Goal: Learn about a topic: Learn about a topic

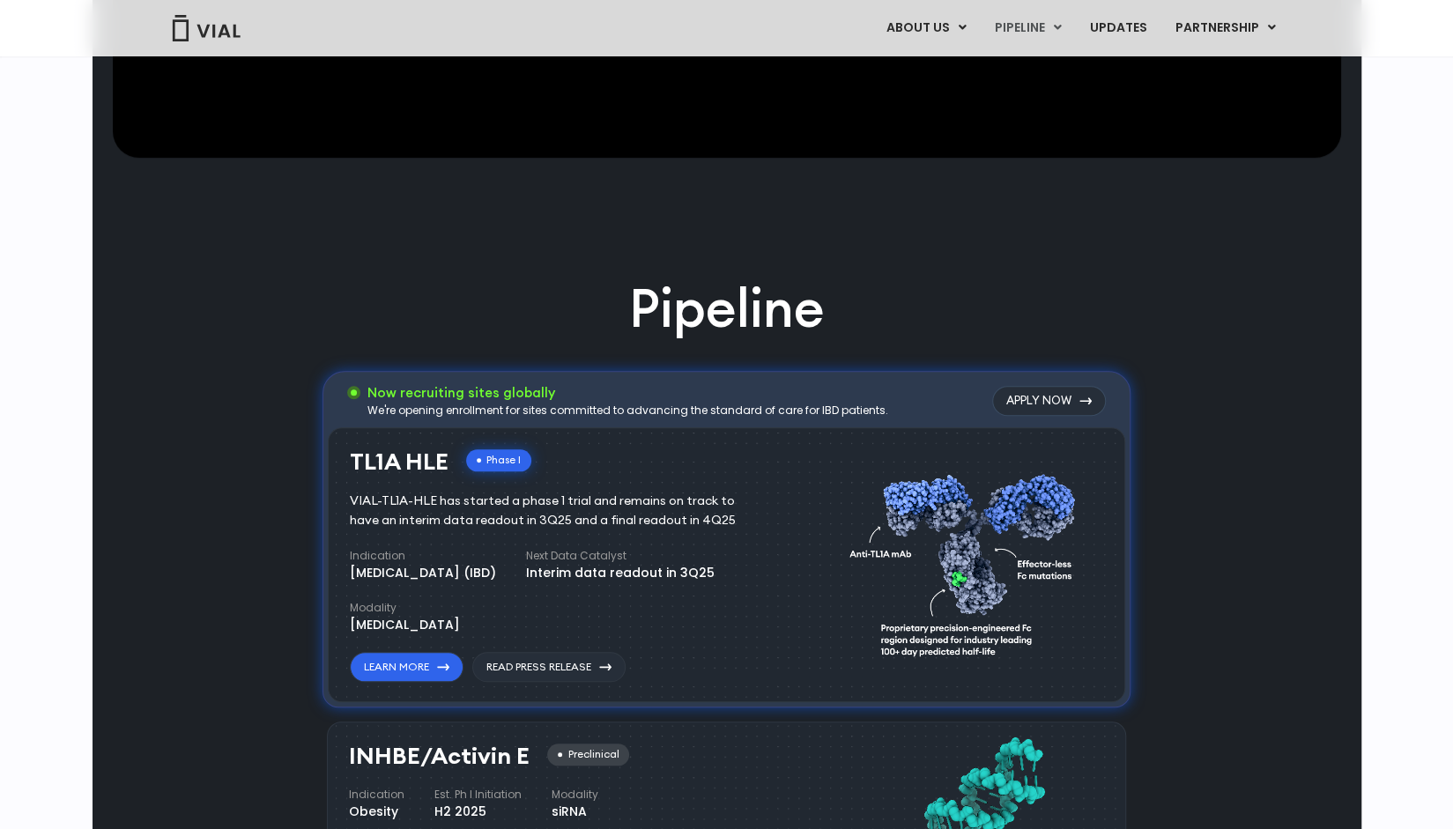
scroll to position [969, 0]
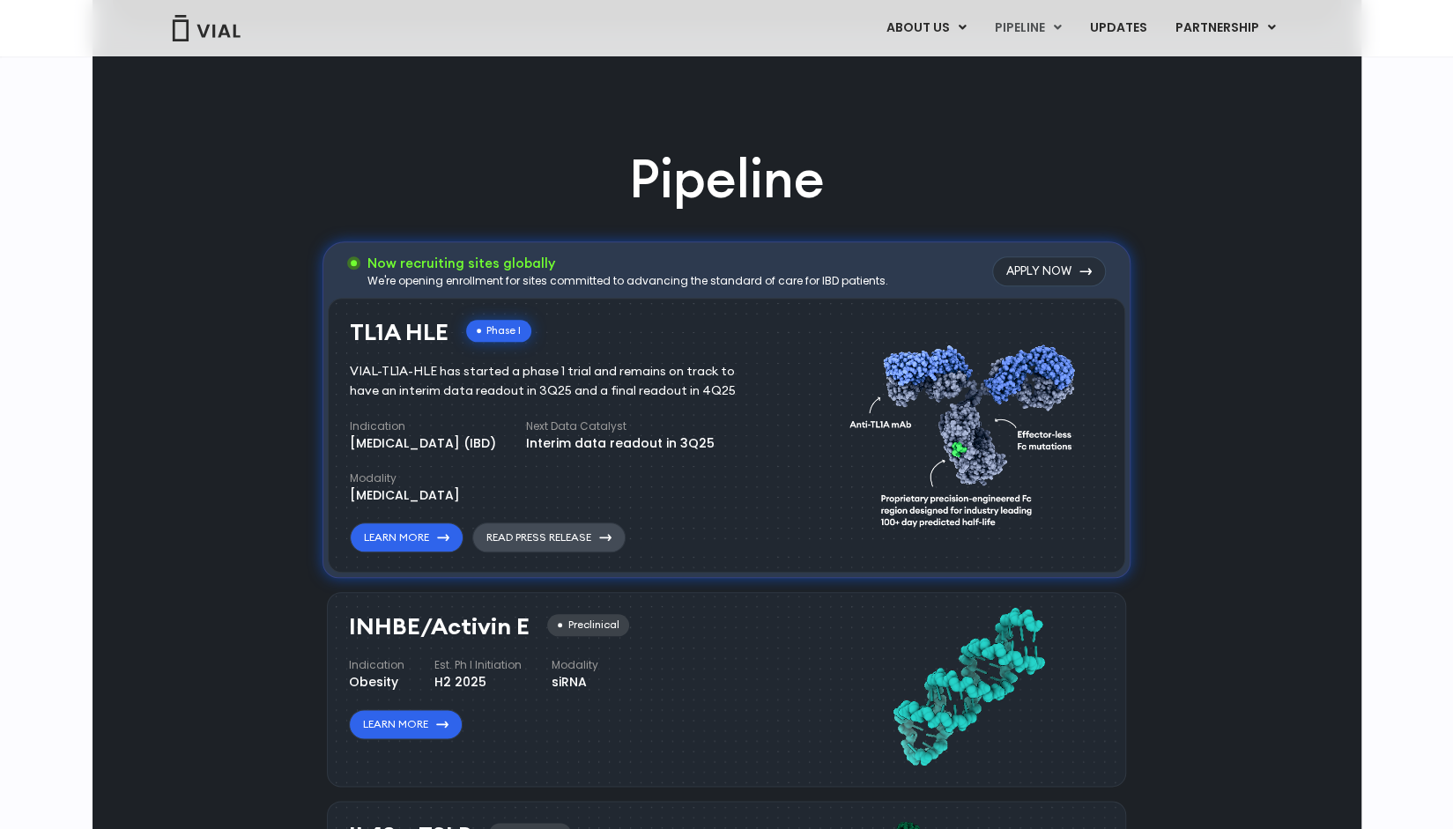
click at [527, 538] on link "Read Press Release" at bounding box center [548, 537] width 153 height 30
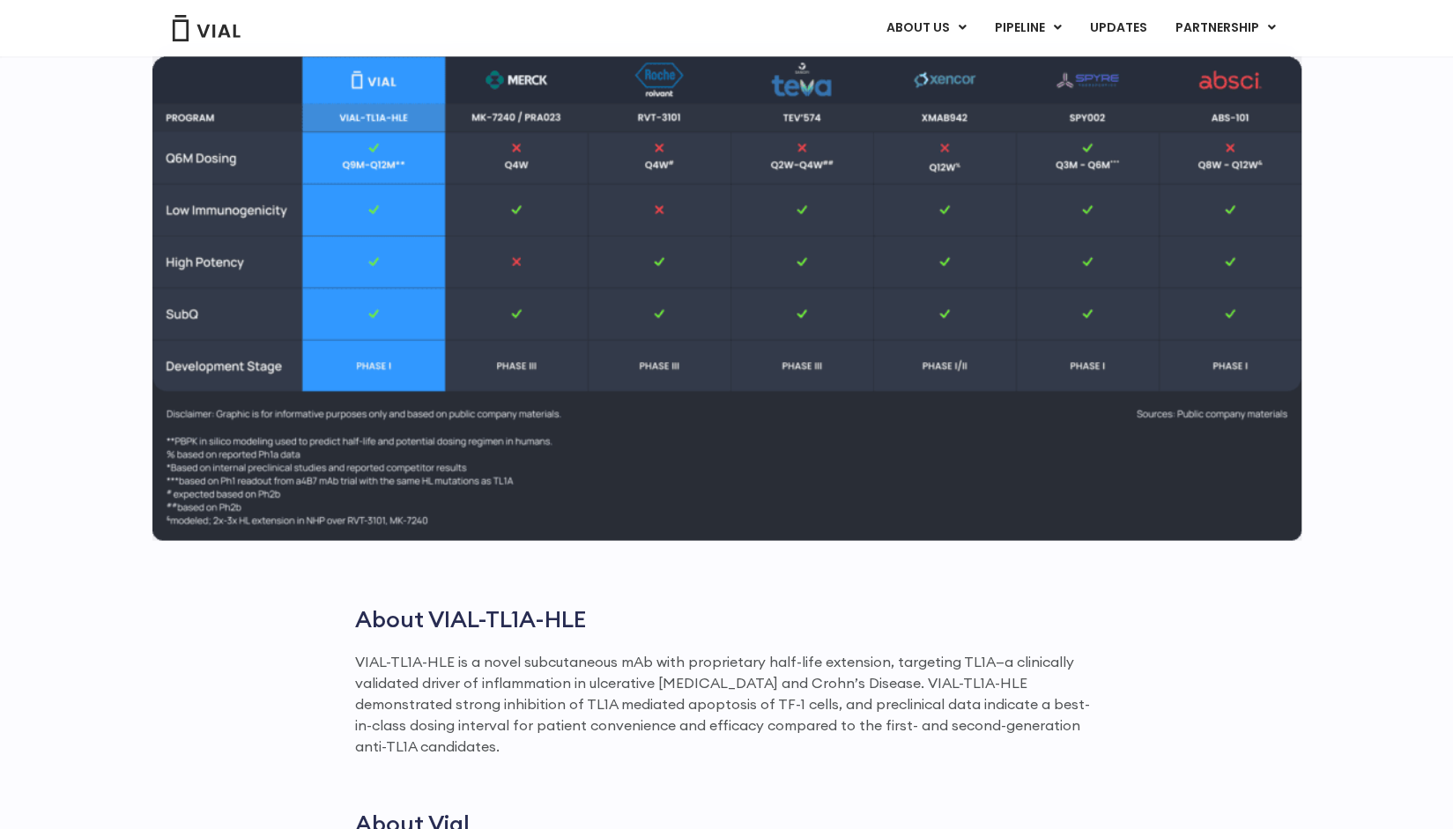
scroll to position [2026, 0]
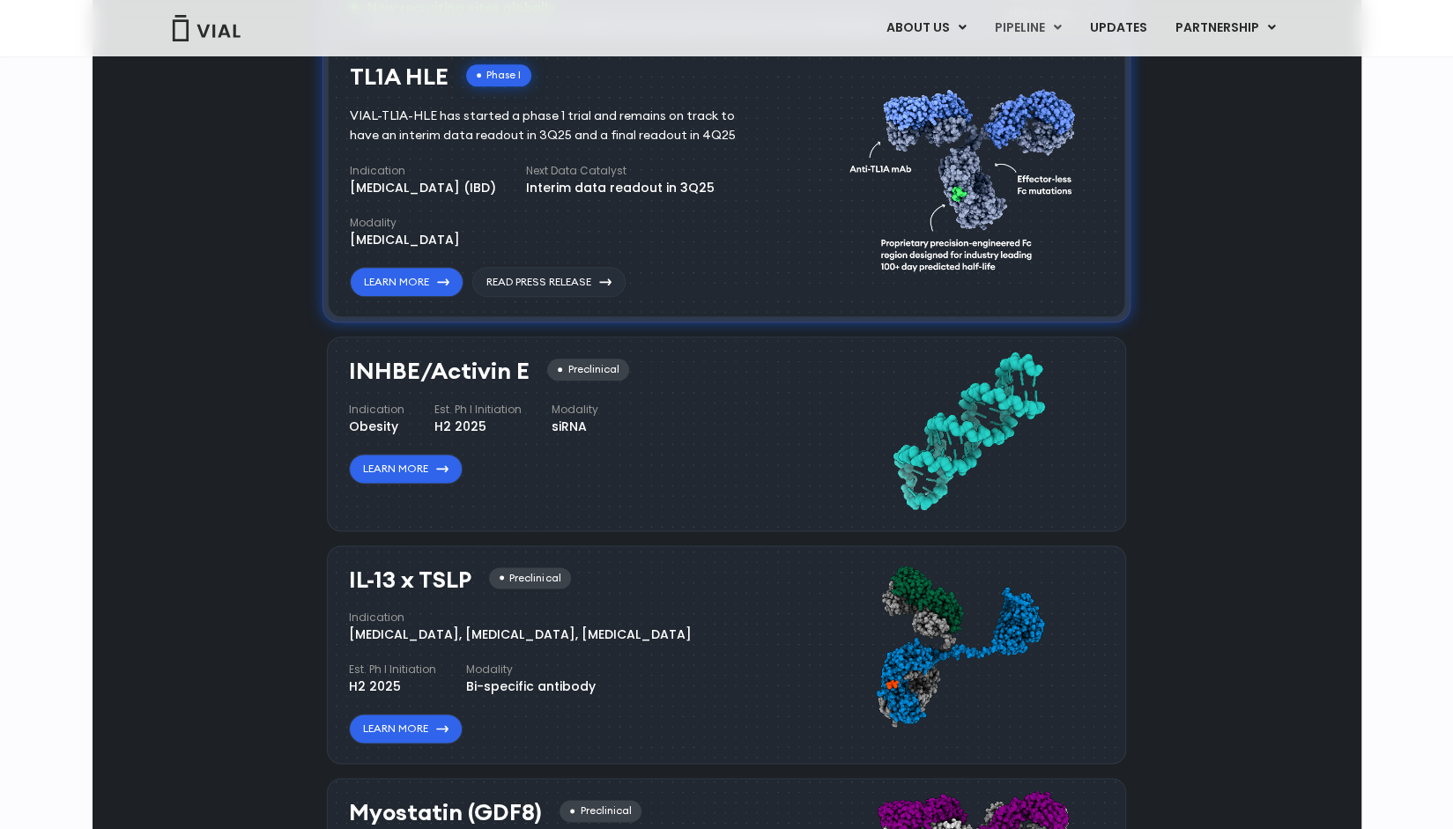
scroll to position [1234, 0]
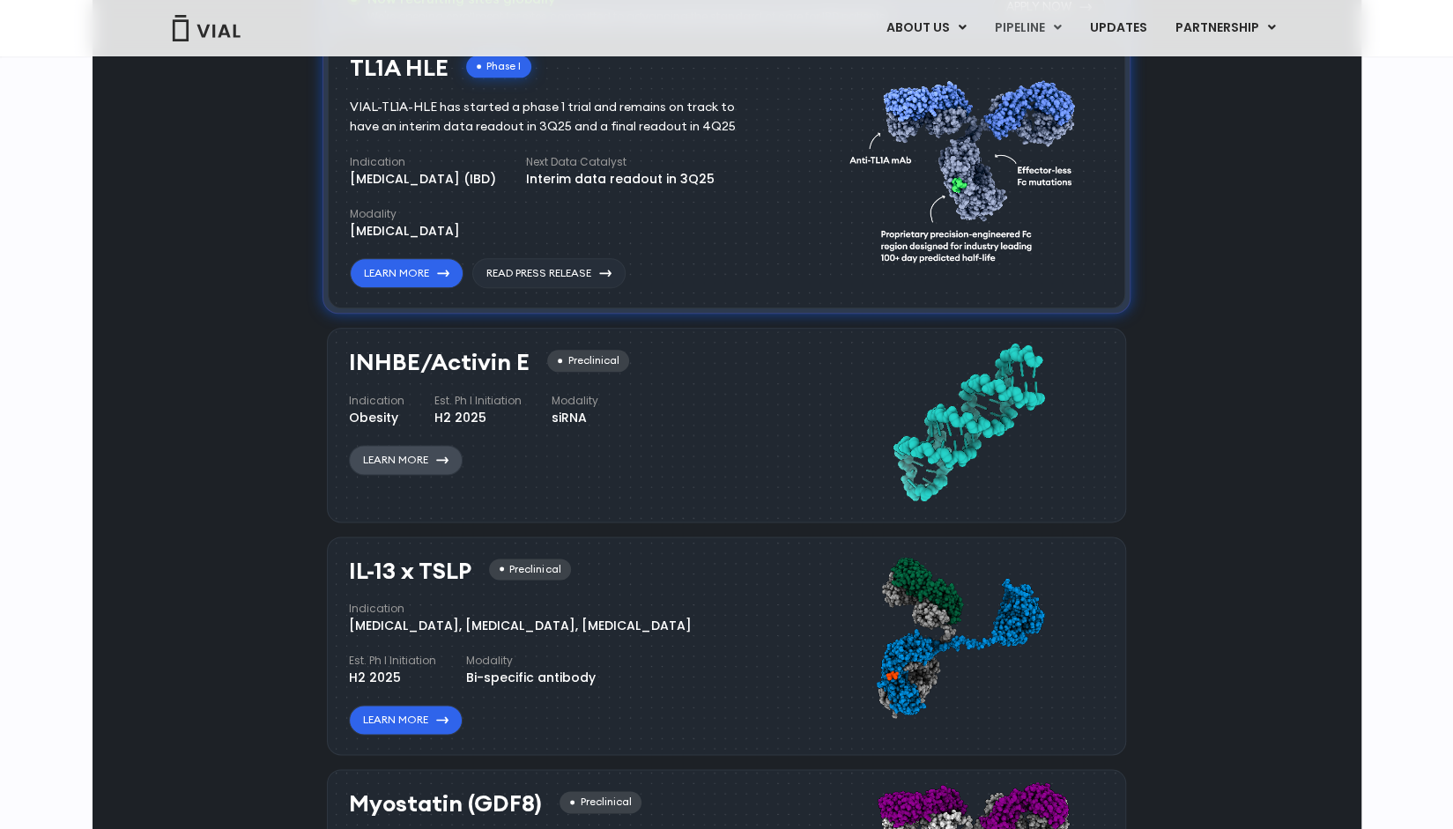
click at [398, 460] on link "Learn More" at bounding box center [406, 460] width 114 height 30
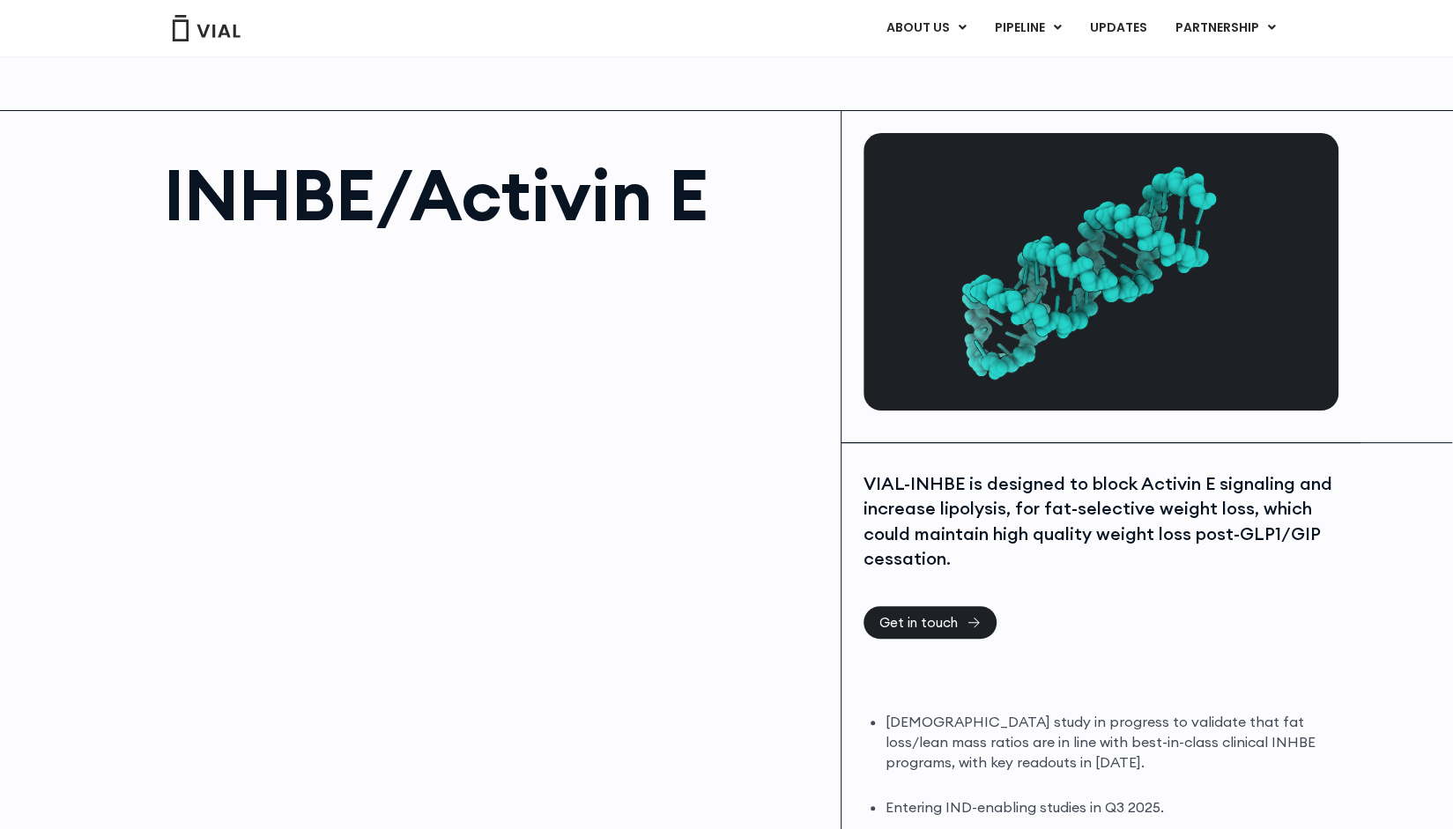
scroll to position [88, 0]
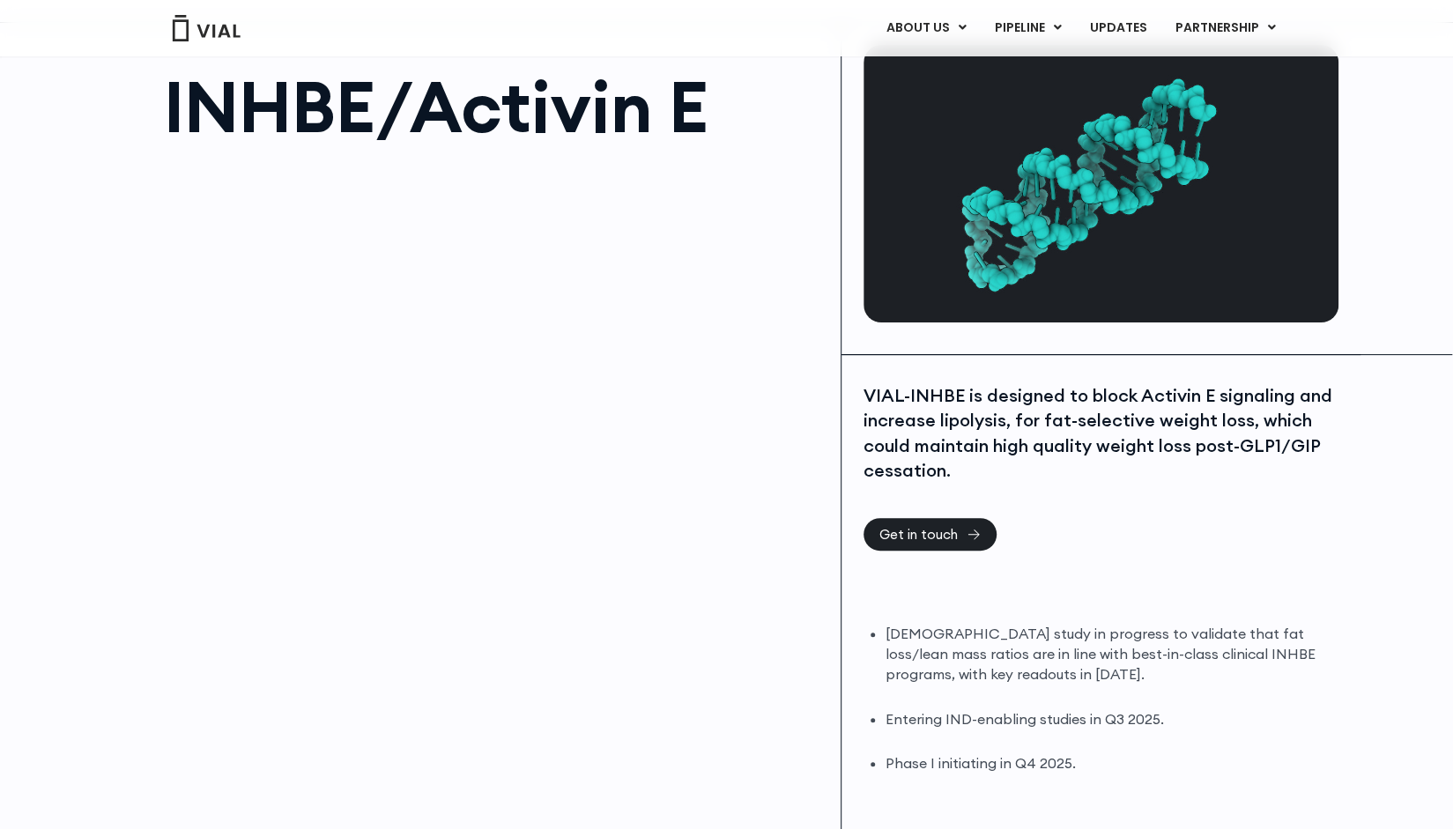
click at [545, 745] on div "INHBE/Activin E" at bounding box center [467, 429] width 749 height 813
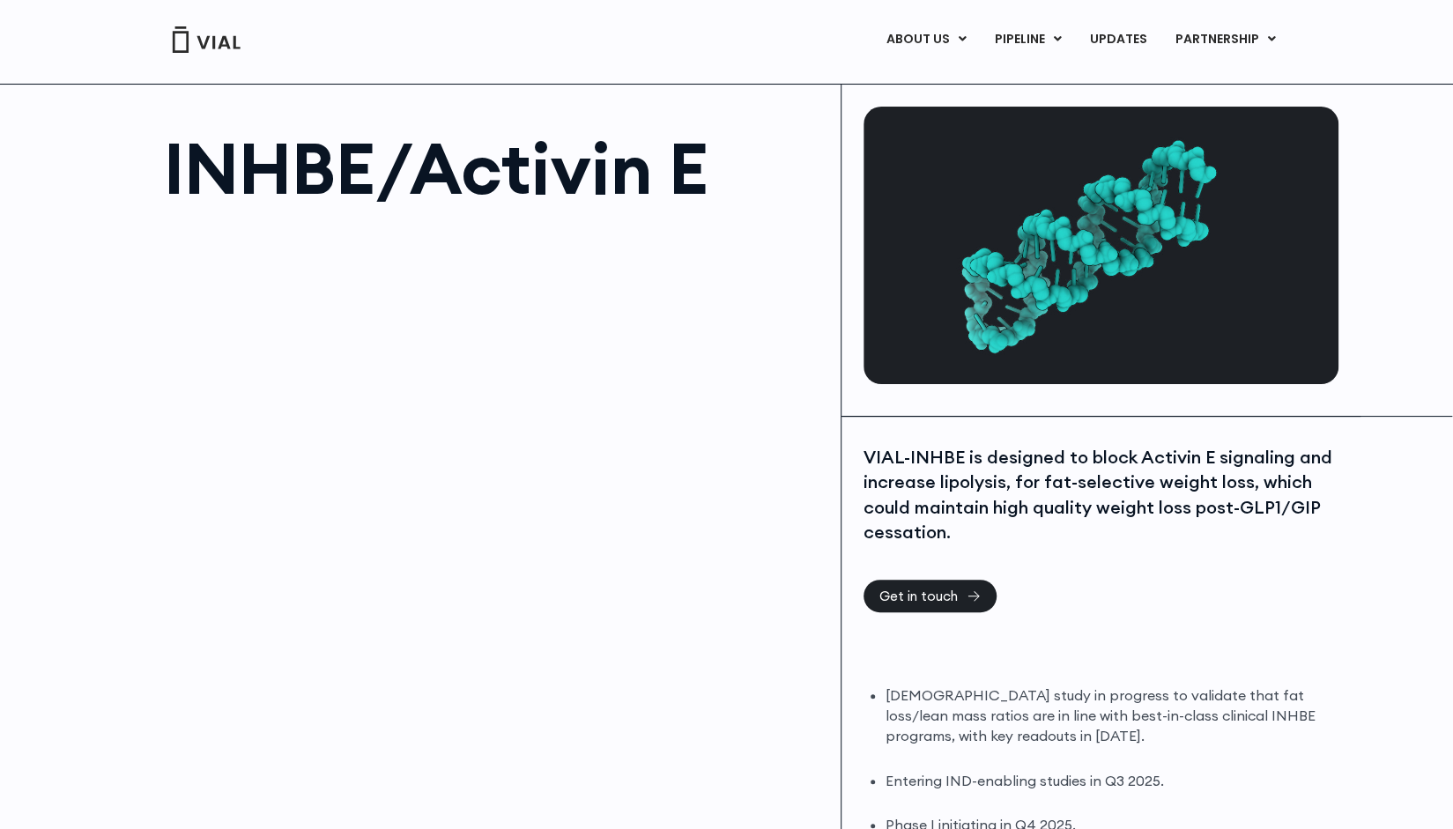
scroll to position [0, 0]
